Goal: Use online tool/utility: Utilize a website feature to perform a specific function

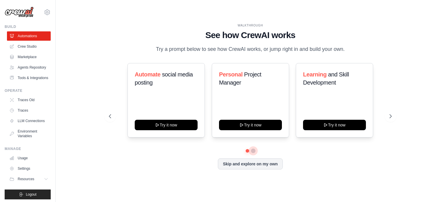
click at [253, 151] on button at bounding box center [253, 150] width 5 height 5
click at [246, 150] on button at bounding box center [248, 150] width 4 height 4
click at [253, 166] on button "Skip and explore on my own" at bounding box center [250, 162] width 65 height 11
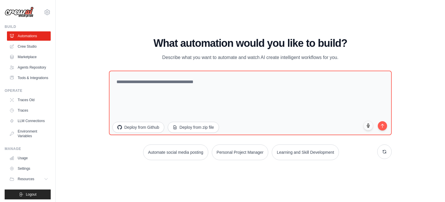
click at [15, 11] on img at bounding box center [19, 12] width 29 height 11
click at [41, 8] on div "bhiseraghav@gmail.com Settings" at bounding box center [28, 9] width 46 height 19
click at [44, 12] on icon at bounding box center [47, 12] width 7 height 7
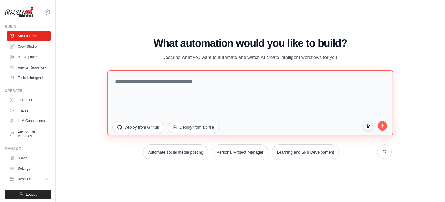
drag, startPoint x: 181, startPoint y: 83, endPoint x: 269, endPoint y: 35, distance: 101.2
click at [269, 35] on div "WALKTHROUGH See how CrewAI works Try a prompt below to see how CrewAI works, or…" at bounding box center [250, 101] width 371 height 190
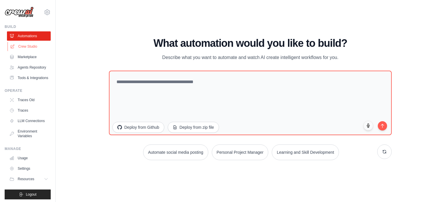
click at [23, 43] on link "Crew Studio" at bounding box center [30, 46] width 44 height 9
click at [30, 48] on link "Crew Studio" at bounding box center [30, 46] width 44 height 9
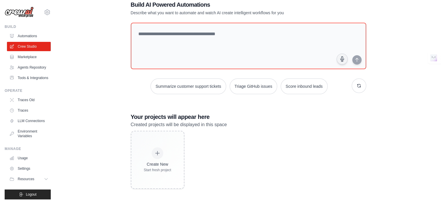
scroll to position [16, 0]
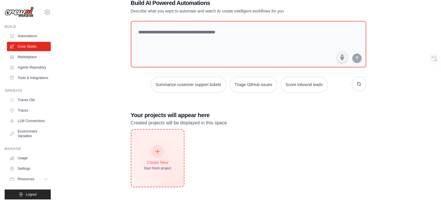
click at [155, 161] on div "Create New" at bounding box center [158, 162] width 28 height 6
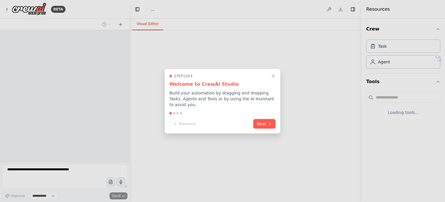
select select "****"
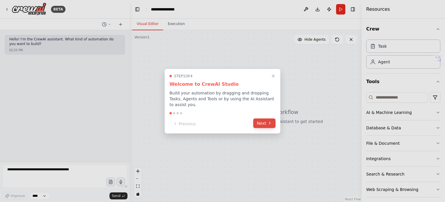
click at [263, 122] on button "Next" at bounding box center [264, 123] width 22 height 10
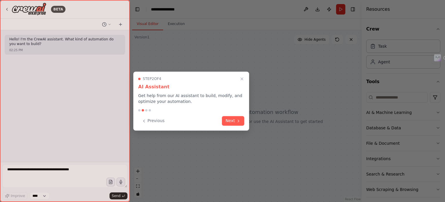
click at [238, 116] on button "Next" at bounding box center [233, 121] width 22 height 10
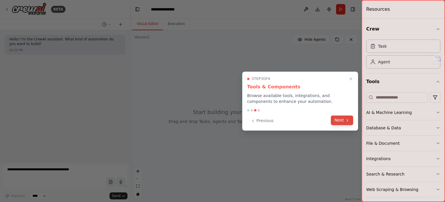
click at [347, 120] on icon at bounding box center [347, 120] width 5 height 5
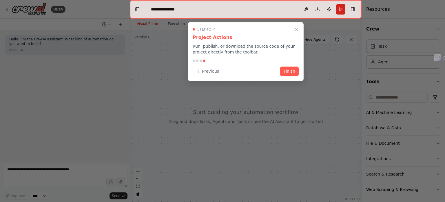
drag, startPoint x: 286, startPoint y: 71, endPoint x: 273, endPoint y: 62, distance: 15.5
click at [286, 71] on button "Finish" at bounding box center [289, 71] width 19 height 10
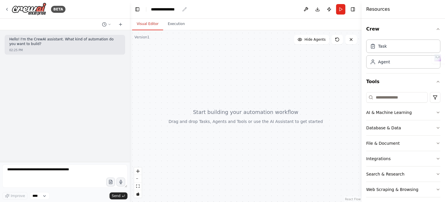
click at [167, 8] on div "**********" at bounding box center [165, 9] width 29 height 6
click at [167, 8] on div "**********" at bounding box center [172, 9] width 43 height 6
click at [160, 10] on div "**********" at bounding box center [165, 9] width 29 height 6
click at [160, 10] on div "**********" at bounding box center [172, 9] width 43 height 6
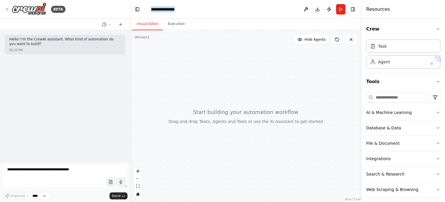
click at [160, 10] on div "**********" at bounding box center [172, 9] width 43 height 6
paste div "breadcrumb"
click at [182, 10] on div "**********" at bounding box center [172, 9] width 43 height 6
click at [351, 9] on button "Toggle Right Sidebar" at bounding box center [353, 9] width 8 height 8
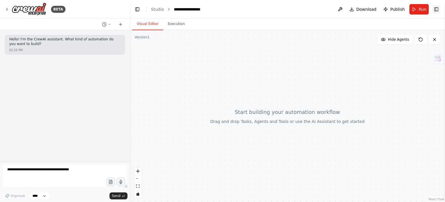
click at [436, 5] on header "**********" at bounding box center [288, 9] width 316 height 19
click at [343, 9] on button at bounding box center [340, 9] width 9 height 10
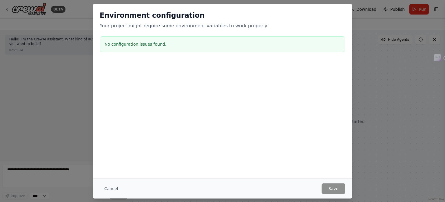
click at [406, 105] on div "Environment configuration Your project might require some environment variables…" at bounding box center [222, 101] width 445 height 202
click at [360, 11] on div "Environment configuration Your project might require some environment variables…" at bounding box center [222, 101] width 445 height 202
drag, startPoint x: 345, startPoint y: 7, endPoint x: 337, endPoint y: 69, distance: 62.8
click at [345, 8] on div "Environment configuration Your project might require some environment variables…" at bounding box center [223, 32] width 260 height 57
drag, startPoint x: 112, startPoint y: 185, endPoint x: 226, endPoint y: 135, distance: 124.5
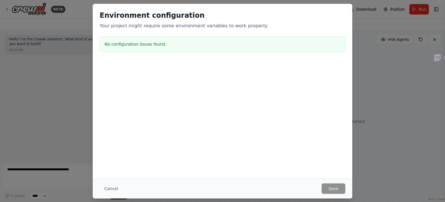
click at [112, 186] on button "Cancel" at bounding box center [111, 188] width 23 height 10
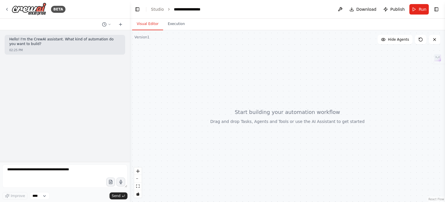
click at [397, 8] on span "Publish" at bounding box center [398, 9] width 14 height 6
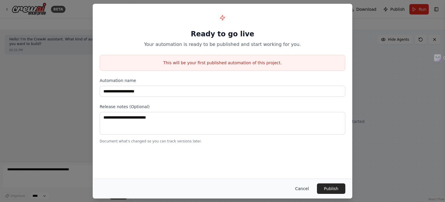
click at [305, 189] on button "Cancel" at bounding box center [302, 188] width 23 height 10
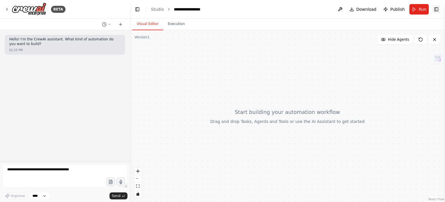
click at [438, 8] on button "Toggle Right Sidebar" at bounding box center [437, 9] width 8 height 8
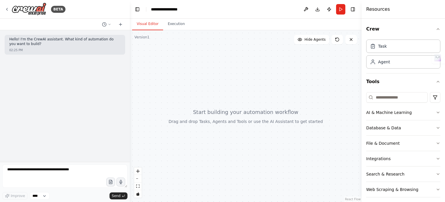
click at [400, 69] on div "Task Agent" at bounding box center [404, 55] width 74 height 36
click at [403, 60] on div "Agent" at bounding box center [404, 61] width 74 height 13
drag, startPoint x: 393, startPoint y: 62, endPoint x: 393, endPoint y: 67, distance: 4.6
click at [393, 62] on div "Agent" at bounding box center [404, 61] width 74 height 13
click at [392, 66] on div "Agent" at bounding box center [404, 61] width 74 height 13
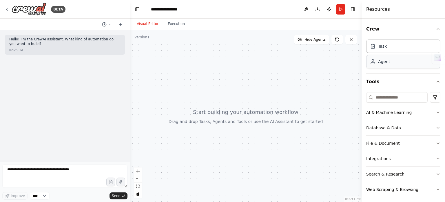
click at [392, 66] on div "Agent" at bounding box center [404, 61] width 74 height 13
click at [374, 61] on icon at bounding box center [373, 62] width 6 height 6
click at [311, 41] on span "Hide Agents" at bounding box center [315, 39] width 21 height 5
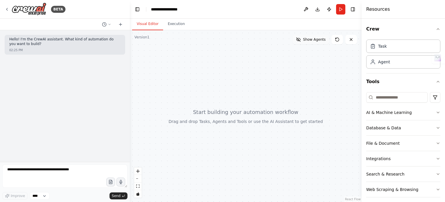
click at [311, 41] on span "Show Agents" at bounding box center [314, 39] width 23 height 5
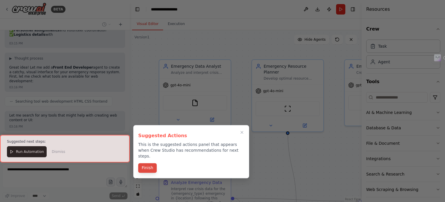
click at [147, 163] on button "Finish" at bounding box center [147, 168] width 19 height 10
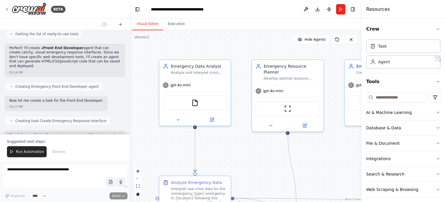
scroll to position [2198, 0]
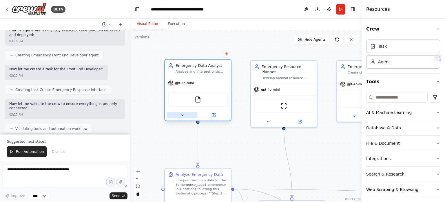
click at [182, 115] on icon at bounding box center [182, 115] width 4 height 4
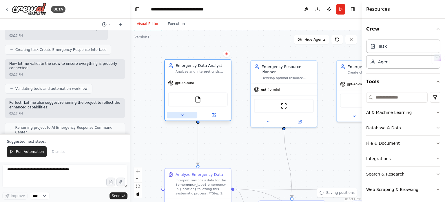
click at [184, 115] on icon at bounding box center [182, 115] width 4 height 4
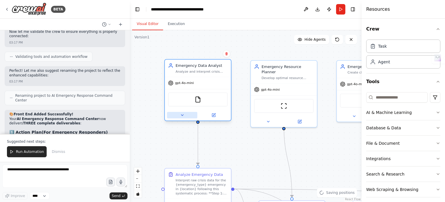
click at [187, 113] on button at bounding box center [182, 115] width 30 height 6
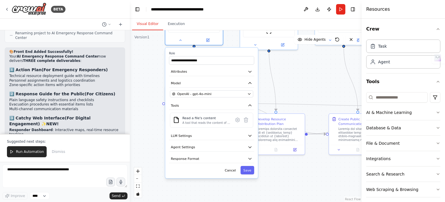
drag, startPoint x: 288, startPoint y: 148, endPoint x: 281, endPoint y: 78, distance: 70.2
click at [281, 78] on div ".deletable-edge-delete-btn { width: 20px; height: 20px; border: 0px solid #ffff…" at bounding box center [246, 115] width 232 height 171
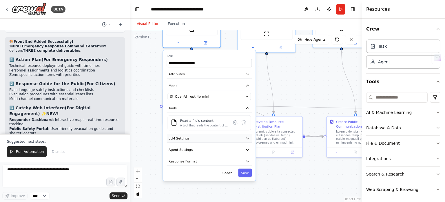
scroll to position [2378, 0]
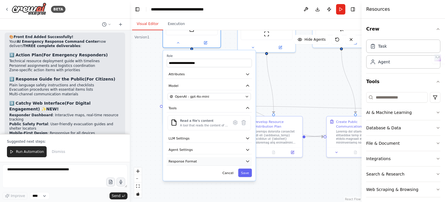
click at [217, 161] on button "Response Format" at bounding box center [209, 161] width 85 height 9
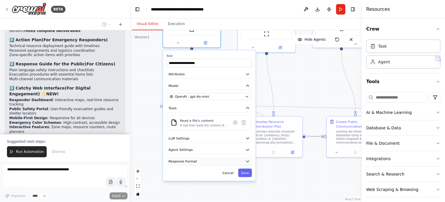
click at [248, 159] on icon "button" at bounding box center [248, 161] width 5 height 5
click at [248, 160] on icon "button" at bounding box center [247, 160] width 3 height 1
click at [246, 159] on icon "button" at bounding box center [248, 161] width 5 height 5
click at [242, 159] on button "Response Format" at bounding box center [209, 161] width 85 height 9
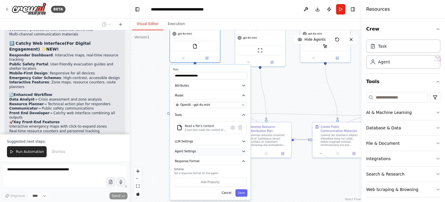
scroll to position [2442, 0]
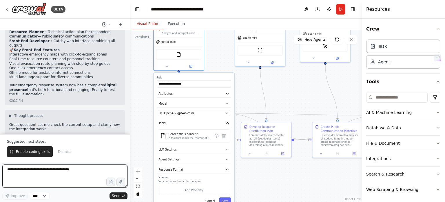
drag, startPoint x: 218, startPoint y: 66, endPoint x: 202, endPoint y: 73, distance: 17.7
click at [202, 73] on div "**********" at bounding box center [194, 140] width 81 height 135
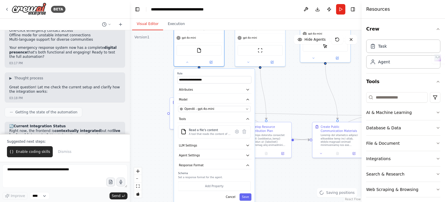
drag, startPoint x: 202, startPoint y: 73, endPoint x: 221, endPoint y: 67, distance: 20.3
click at [221, 67] on div ".deletable-edge-delete-btn { width: 20px; height: 20px; border: 0px solid #ffff…" at bounding box center [246, 115] width 232 height 171
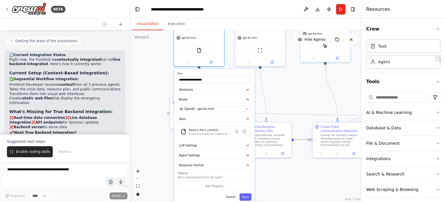
scroll to position [2633, 0]
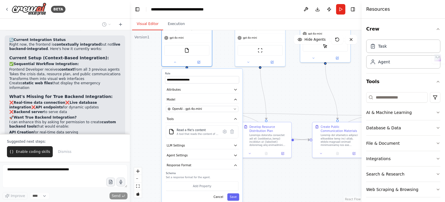
drag, startPoint x: 225, startPoint y: 72, endPoint x: 211, endPoint y: 71, distance: 13.9
click at [211, 72] on label "Role" at bounding box center [202, 73] width 74 height 3
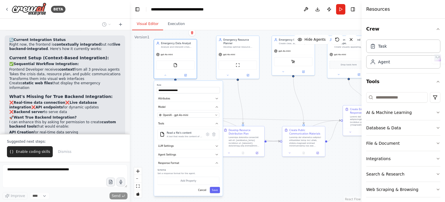
click at [272, 94] on div ".deletable-edge-delete-btn { width: 20px; height: 20px; border: 0px solid #ffff…" at bounding box center [246, 115] width 232 height 171
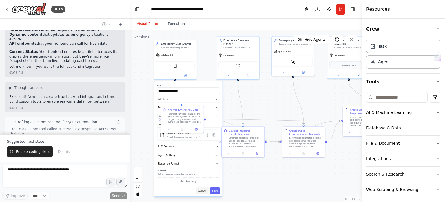
scroll to position [2791, 0]
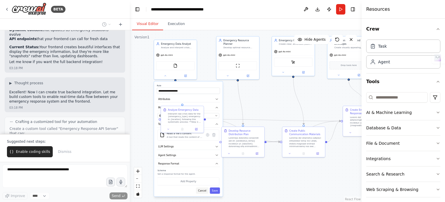
click at [205, 189] on button "Cancel" at bounding box center [202, 190] width 12 height 6
click at [216, 188] on button "Save" at bounding box center [215, 190] width 10 height 6
click at [216, 191] on button "Save" at bounding box center [215, 190] width 10 height 6
click at [166, 75] on icon at bounding box center [165, 74] width 3 height 3
click at [165, 75] on icon at bounding box center [165, 75] width 1 height 1
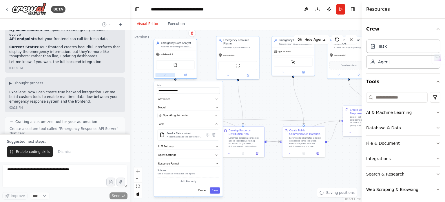
click at [165, 74] on icon at bounding box center [165, 74] width 3 height 3
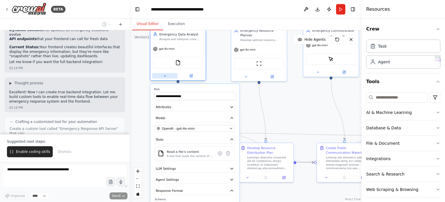
click at [165, 74] on icon at bounding box center [164, 75] width 3 height 3
click at [166, 76] on icon at bounding box center [164, 75] width 3 height 3
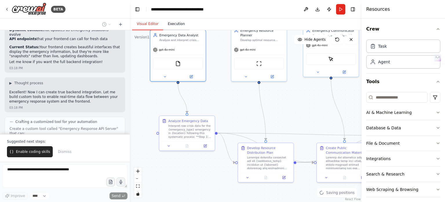
click at [175, 26] on button "Execution" at bounding box center [176, 24] width 26 height 12
click at [151, 25] on button "Visual Editor" at bounding box center [147, 24] width 31 height 12
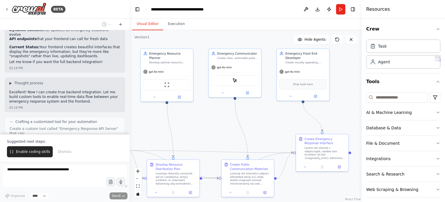
drag, startPoint x: 311, startPoint y: 109, endPoint x: 216, endPoint y: 130, distance: 97.7
click at [216, 130] on div ".deletable-edge-delete-btn { width: 20px; height: 20px; border: 0px solid #ffff…" at bounding box center [246, 115] width 232 height 171
click at [307, 10] on button at bounding box center [306, 9] width 9 height 10
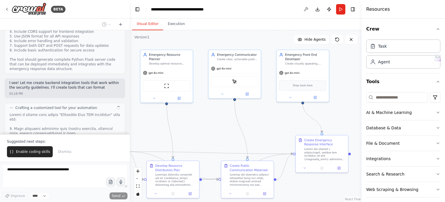
scroll to position [2953, 0]
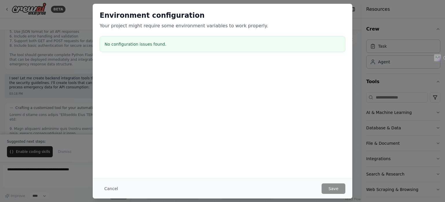
click at [115, 188] on button "Cancel" at bounding box center [111, 188] width 23 height 10
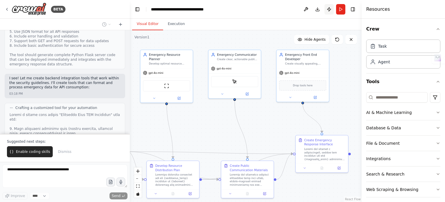
click at [329, 8] on button "Publish" at bounding box center [329, 9] width 9 height 10
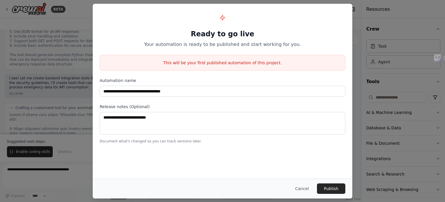
click at [304, 190] on button "Cancel" at bounding box center [302, 188] width 23 height 10
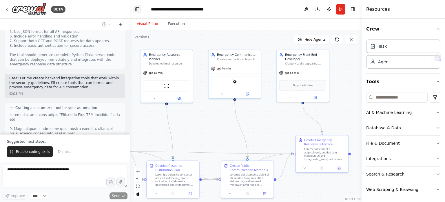
click at [139, 8] on button "Toggle Left Sidebar" at bounding box center [137, 9] width 8 height 8
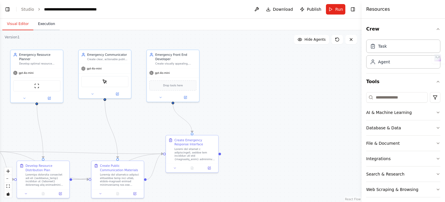
click at [39, 21] on button "Execution" at bounding box center [46, 24] width 26 height 12
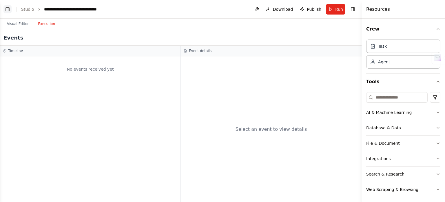
click at [11, 8] on button "Toggle Left Sidebar" at bounding box center [7, 9] width 8 height 8
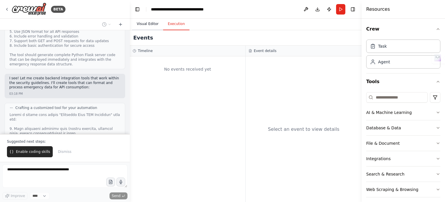
click at [145, 25] on button "Visual Editor" at bounding box center [147, 24] width 31 height 12
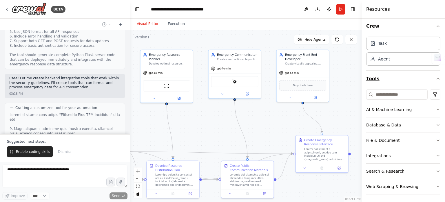
scroll to position [4, 0]
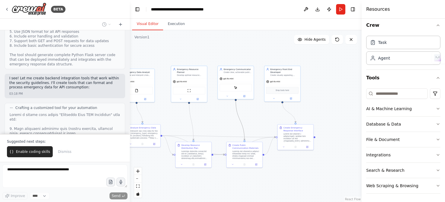
drag, startPoint x: 237, startPoint y: 114, endPoint x: 235, endPoint y: 127, distance: 13.1
click at [235, 127] on div ".deletable-edge-delete-btn { width: 20px; height: 20px; border: 0px solid #ffff…" at bounding box center [246, 115] width 232 height 171
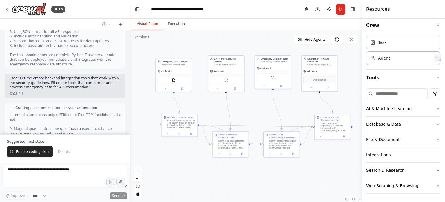
drag, startPoint x: 220, startPoint y: 117, endPoint x: 258, endPoint y: 108, distance: 38.4
click at [258, 108] on div ".deletable-edge-delete-btn { width: 20px; height: 20px; border: 0px solid #ffff…" at bounding box center [246, 115] width 232 height 171
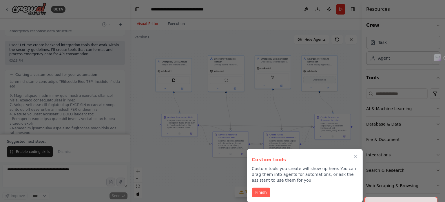
drag, startPoint x: 264, startPoint y: 190, endPoint x: 257, endPoint y: 186, distance: 8.8
click at [264, 191] on button "Finish" at bounding box center [261, 192] width 19 height 10
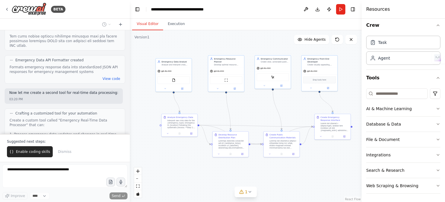
scroll to position [3133, 0]
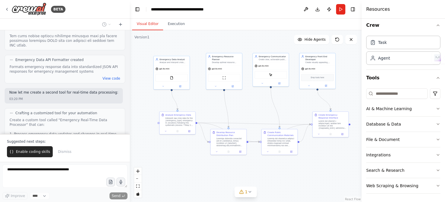
drag, startPoint x: 258, startPoint y: 108, endPoint x: 255, endPoint y: 105, distance: 3.1
click at [255, 105] on div ".deletable-edge-delete-btn { width: 20px; height: 20px; border: 0px solid #ffff…" at bounding box center [246, 115] width 232 height 171
drag, startPoint x: 232, startPoint y: 133, endPoint x: 230, endPoint y: 135, distance: 3.0
click at [230, 134] on div "Develop Resource Distribution Plan" at bounding box center [229, 133] width 28 height 6
drag, startPoint x: 276, startPoint y: 130, endPoint x: 267, endPoint y: 132, distance: 9.2
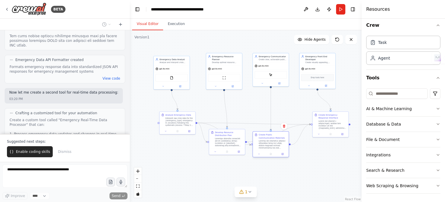
click at [267, 132] on div "Create Public Communication Materials" at bounding box center [271, 140] width 36 height 19
drag, startPoint x: 326, startPoint y: 114, endPoint x: 312, endPoint y: 114, distance: 13.9
click at [312, 114] on div "Create Emergency Response Interface" at bounding box center [320, 116] width 28 height 6
drag, startPoint x: 230, startPoint y: 131, endPoint x: 226, endPoint y: 135, distance: 5.1
click at [226, 135] on div "Develop Resource Distribution Plan" at bounding box center [226, 136] width 28 height 6
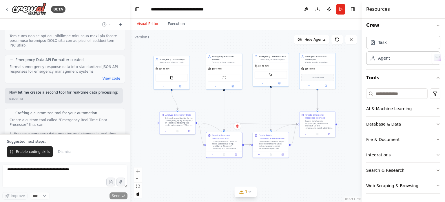
click at [331, 171] on div ".deletable-edge-delete-btn { width: 20px; height: 20px; border: 0px solid #ffff…" at bounding box center [246, 115] width 232 height 171
click at [436, 107] on icon "button" at bounding box center [438, 108] width 5 height 5
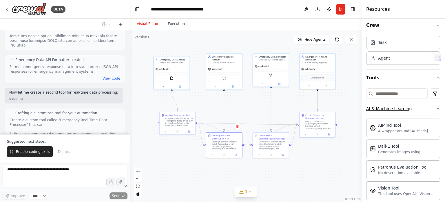
click at [436, 108] on icon "button" at bounding box center [438, 108] width 5 height 5
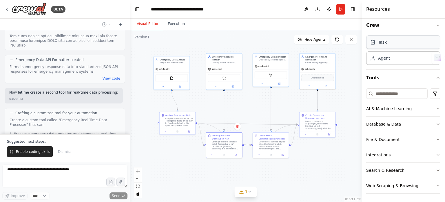
click at [384, 43] on div "Task" at bounding box center [382, 42] width 9 height 6
click at [434, 28] on button "Crew" at bounding box center [404, 25] width 74 height 16
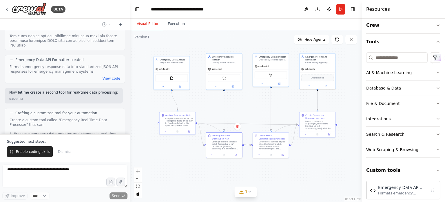
drag, startPoint x: 354, startPoint y: 8, endPoint x: 369, endPoint y: 27, distance: 24.4
click at [354, 9] on button "Toggle Right Sidebar" at bounding box center [353, 9] width 8 height 8
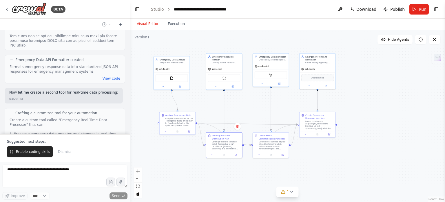
click at [156, 12] on header "**********" at bounding box center [288, 9] width 316 height 19
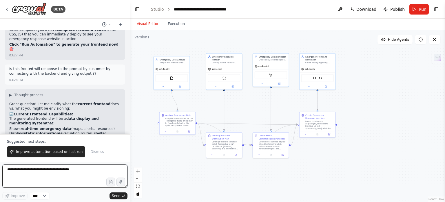
scroll to position [4144, 0]
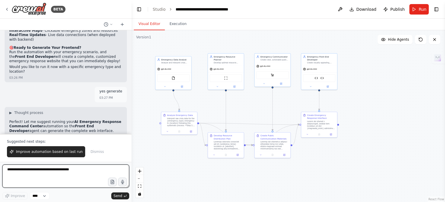
drag, startPoint x: 128, startPoint y: 122, endPoint x: 132, endPoint y: 75, distance: 47.7
click at [132, 75] on div "BETA Hello! I'm the CrewAI assistant. What kind of automation do you want to bu…" at bounding box center [222, 101] width 445 height 202
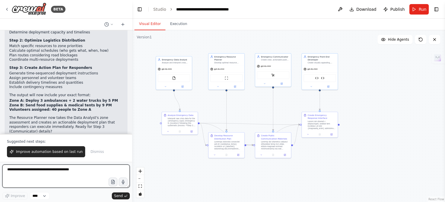
scroll to position [1083, 0]
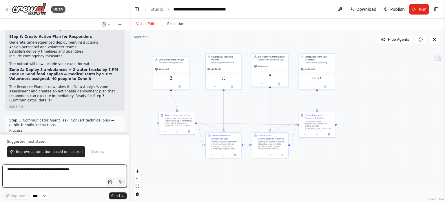
drag, startPoint x: 130, startPoint y: 61, endPoint x: 128, endPoint y: 81, distance: 20.1
click at [128, 81] on div "BETA Hello! I'm the CrewAI assistant. What kind of automation do you want to bu…" at bounding box center [222, 101] width 445 height 202
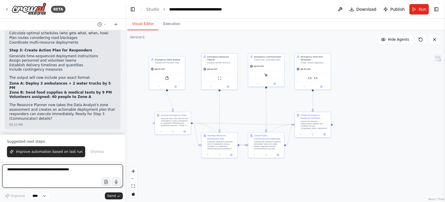
scroll to position [1087, 0]
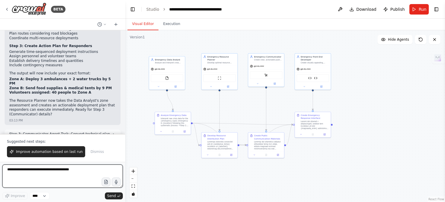
drag, startPoint x: 127, startPoint y: 63, endPoint x: 126, endPoint y: 83, distance: 20.0
click at [126, 83] on div "BETA Hello! I'm the CrewAI assistant. What kind of automation do you want to bu…" at bounding box center [222, 101] width 445 height 202
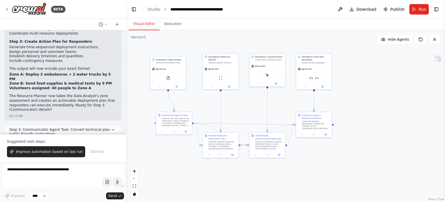
click at [424, 6] on button "Run" at bounding box center [419, 9] width 19 height 10
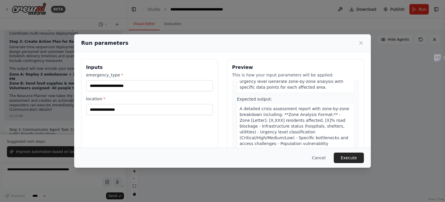
scroll to position [116, 0]
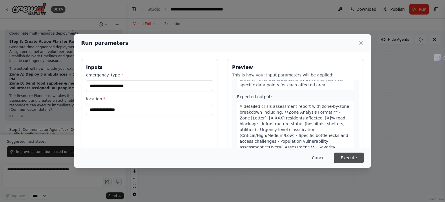
click at [350, 157] on button "Execute" at bounding box center [349, 157] width 30 height 10
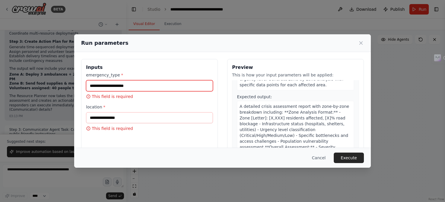
click at [122, 83] on input "emergency_type *" at bounding box center [149, 85] width 127 height 11
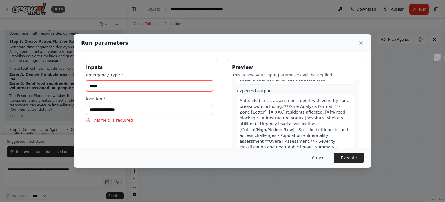
type input "*****"
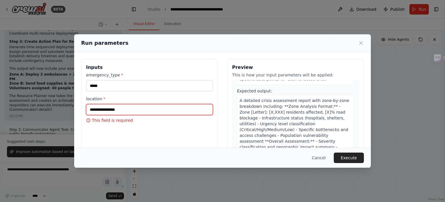
click at [131, 110] on input "location *" at bounding box center [149, 109] width 127 height 11
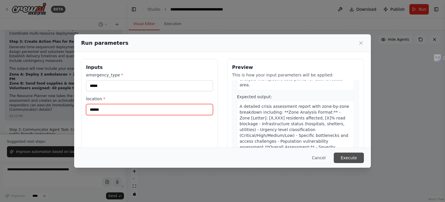
type input "******"
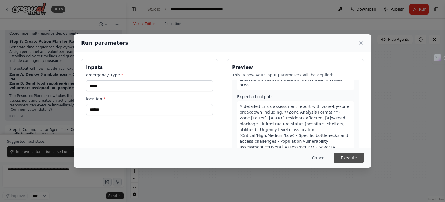
click at [348, 160] on button "Execute" at bounding box center [349, 157] width 30 height 10
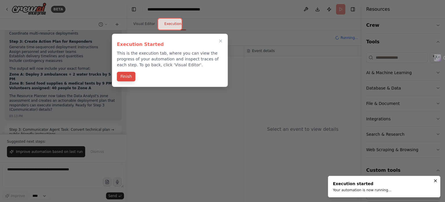
click at [130, 74] on button "Finish" at bounding box center [126, 77] width 19 height 10
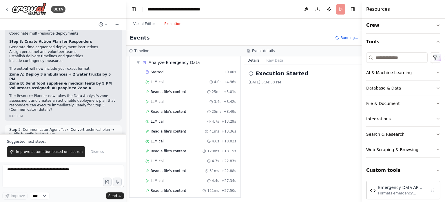
scroll to position [30, 0]
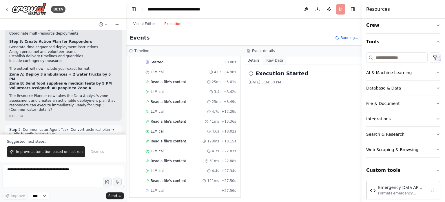
click at [273, 60] on button "Raw Data" at bounding box center [275, 60] width 24 height 8
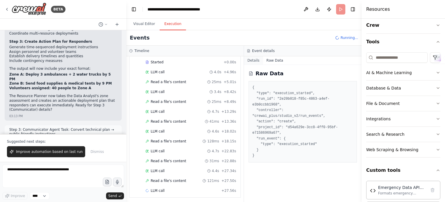
scroll to position [39, 0]
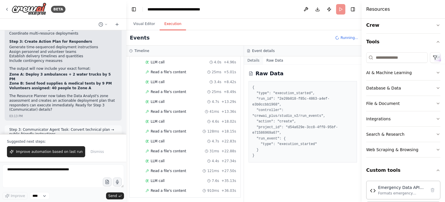
click at [255, 59] on button "Details" at bounding box center [253, 60] width 19 height 8
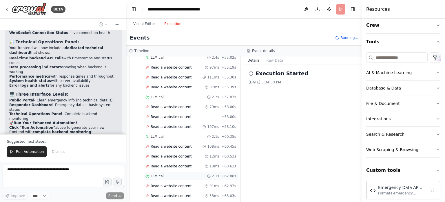
scroll to position [1368, 0]
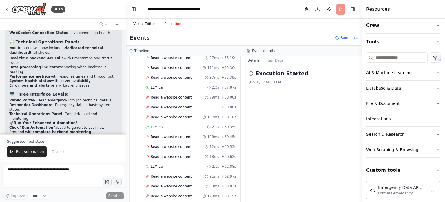
click at [146, 23] on button "Visual Editor" at bounding box center [144, 24] width 31 height 12
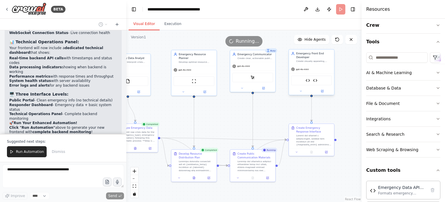
click at [307, 68] on div "gpt-4o-mini" at bounding box center [300, 69] width 18 height 4
click at [301, 91] on icon at bounding box center [301, 90] width 3 height 3
click at [300, 91] on icon at bounding box center [301, 90] width 3 height 3
click at [171, 25] on button "Execution" at bounding box center [173, 24] width 26 height 12
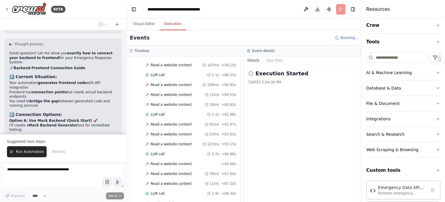
scroll to position [1426, 0]
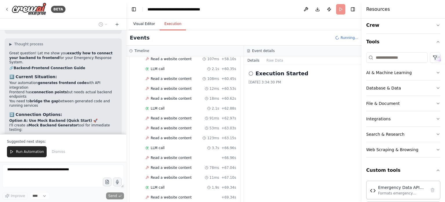
click at [148, 25] on button "Visual Editor" at bounding box center [144, 24] width 31 height 12
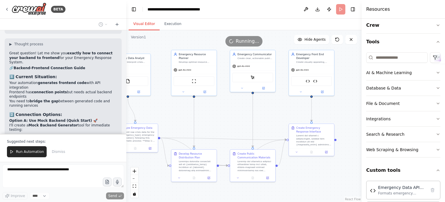
click at [167, 28] on button "Execution" at bounding box center [173, 24] width 26 height 12
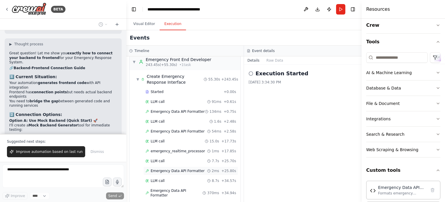
scroll to position [1666, 0]
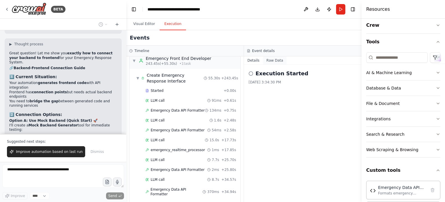
click at [270, 62] on button "Raw Data" at bounding box center [275, 60] width 24 height 8
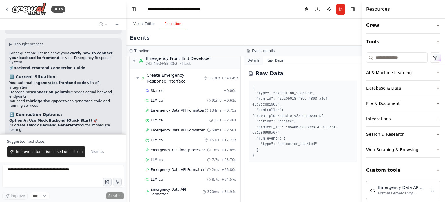
click at [251, 62] on button "Details" at bounding box center [253, 60] width 19 height 8
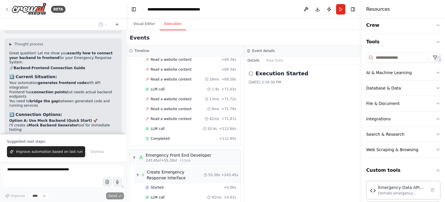
scroll to position [1550, 0]
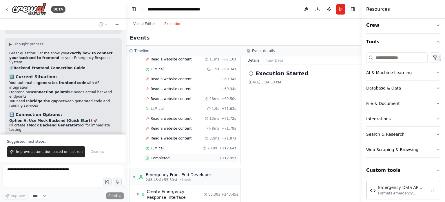
click at [158, 155] on span "Completed" at bounding box center [160, 157] width 19 height 5
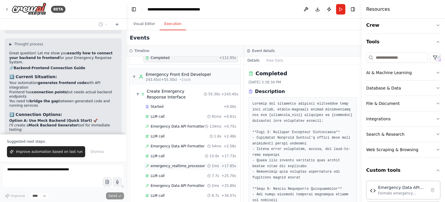
scroll to position [1666, 0]
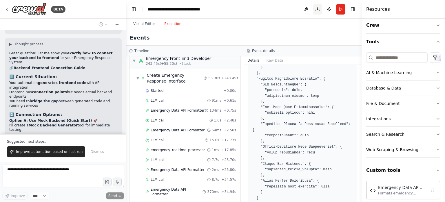
click at [318, 7] on button "Download" at bounding box center [317, 9] width 9 height 10
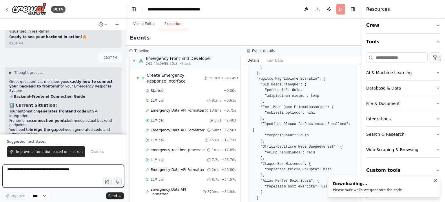
scroll to position [4975, 0]
